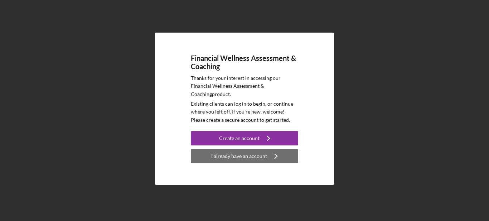
click at [251, 159] on div "I already have an account" at bounding box center [239, 156] width 56 height 14
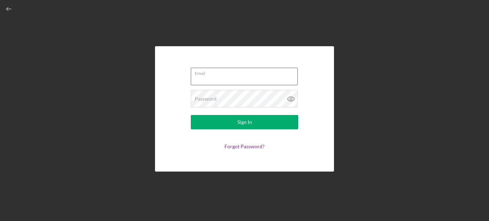
click at [237, 81] on input "Email" at bounding box center [244, 76] width 107 height 17
type input "[EMAIL_ADDRESS][DOMAIN_NAME]"
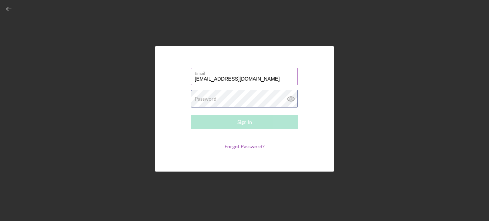
click at [237, 98] on div "Password Required" at bounding box center [244, 99] width 107 height 18
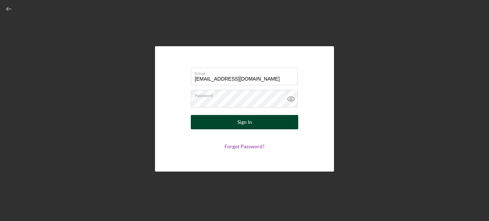
click at [262, 120] on button "Sign In" at bounding box center [244, 122] width 107 height 14
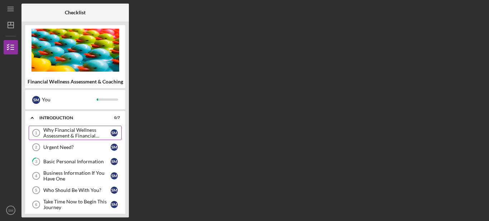
click at [81, 129] on div "Why Financial Wellness Assessment & Financial Coaching?" at bounding box center [76, 132] width 67 height 11
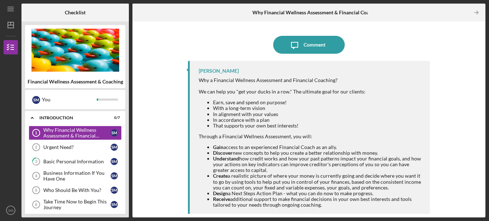
click at [164, 92] on div "Icon/Message Comment [PERSON_NAME] Why a Financial Wellness Assessment and Fina…" at bounding box center [309, 119] width 346 height 189
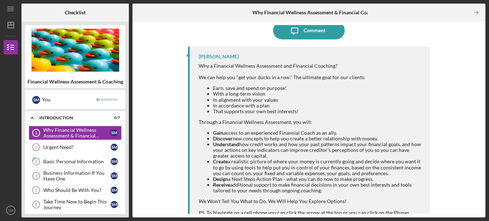
scroll to position [31, 0]
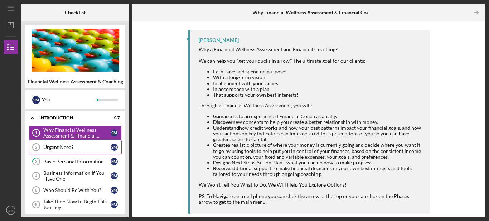
click at [73, 143] on link "Urgent Need? 2 Urgent Need? S M" at bounding box center [75, 147] width 93 height 14
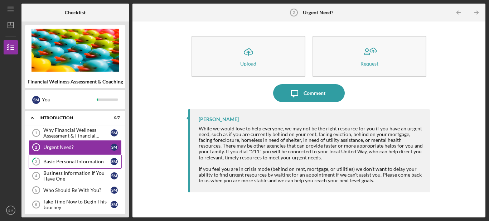
click at [71, 164] on div "Basic Personal Information" at bounding box center [76, 162] width 67 height 6
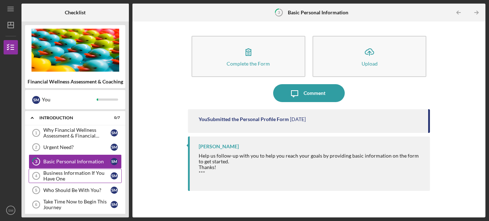
click at [69, 176] on div "Business Information If You Have One" at bounding box center [76, 175] width 67 height 11
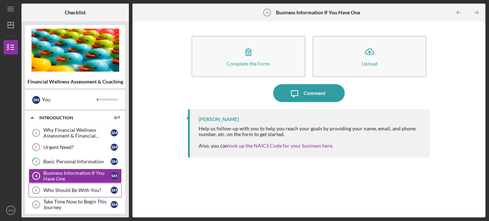
click at [70, 190] on div "Who Should Be With You?" at bounding box center [76, 190] width 67 height 6
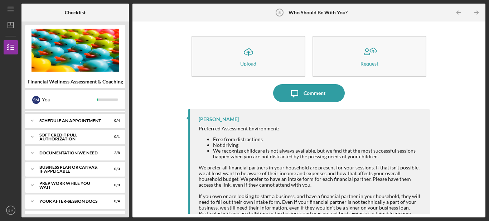
scroll to position [62, 0]
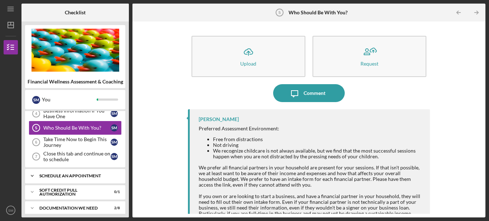
click at [57, 176] on div "Schedule An Appointment" at bounding box center [77, 176] width 77 height 4
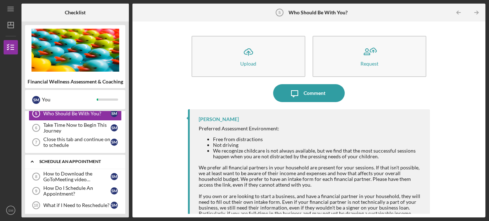
scroll to position [105, 0]
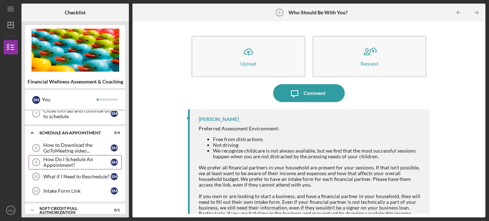
click at [64, 163] on div "How Do I Schedule An Appointment?" at bounding box center [76, 161] width 67 height 11
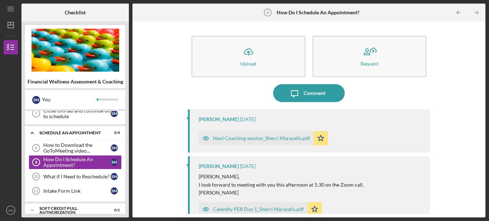
click at [164, 150] on div "Icon/Upload Upload Request Icon/Message Comment [PERSON_NAME] [DATE] Next Coach…" at bounding box center [309, 119] width 346 height 189
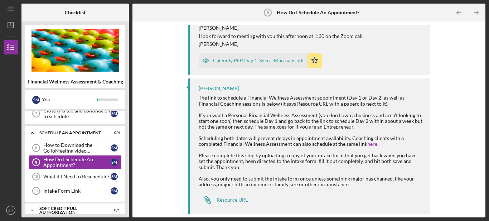
scroll to position [149, 0]
click at [233, 200] on div "Resource URL" at bounding box center [232, 199] width 31 height 6
